Goal: Information Seeking & Learning: Learn about a topic

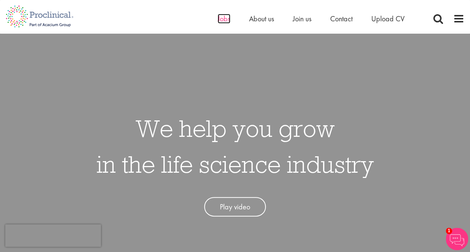
click at [226, 19] on span "Jobs" at bounding box center [224, 19] width 13 height 10
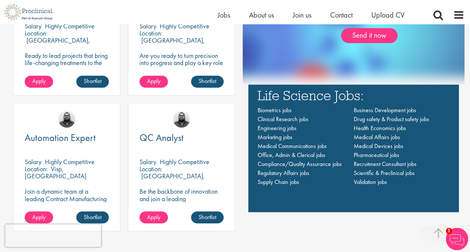
scroll to position [543, 0]
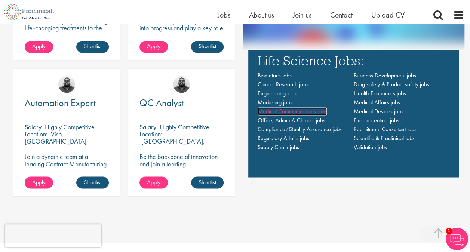
click at [286, 112] on span "Medical Communications jobs" at bounding box center [292, 111] width 69 height 8
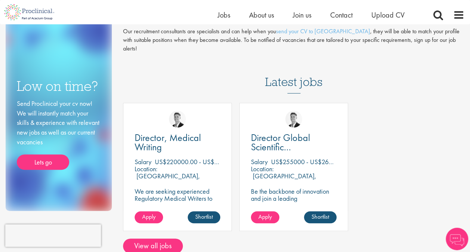
scroll to position [125, 0]
